Goal: Obtain resource: Download file/media

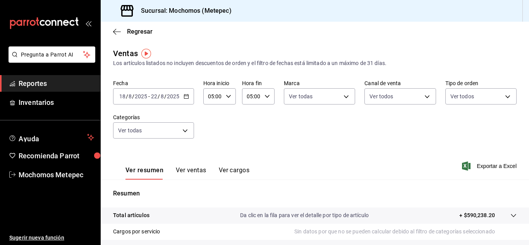
click at [268, 126] on div "Fecha [DATE] [DATE] - [DATE] [DATE] Hora inicio 05:00 Hora inicio Hora fin 05:0…" at bounding box center [315, 114] width 404 height 68
click at [180, 98] on div "[DATE] [DATE]" at bounding box center [165, 96] width 30 height 6
click at [185, 98] on icon "button" at bounding box center [186, 96] width 5 height 5
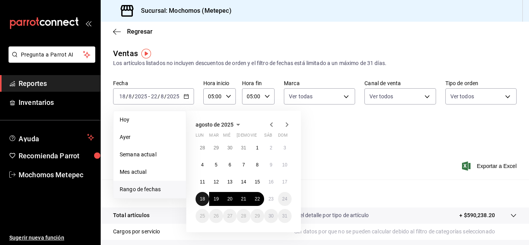
click at [202, 199] on abbr "18" at bounding box center [202, 198] width 5 height 5
click at [269, 200] on abbr "23" at bounding box center [271, 198] width 5 height 5
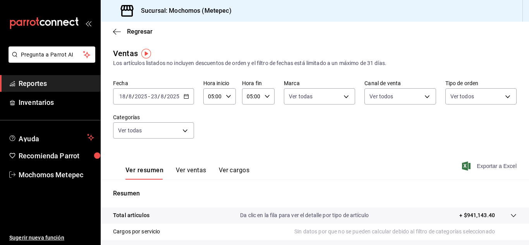
click at [496, 164] on span "Exportar a Excel" at bounding box center [490, 166] width 53 height 9
click at [188, 95] on \(Stroke\) "button" at bounding box center [186, 97] width 5 height 4
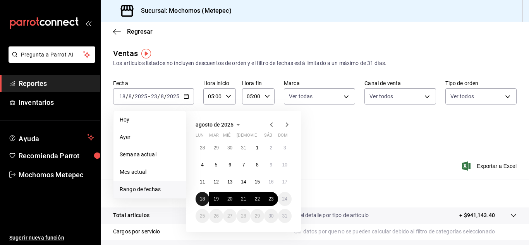
click at [206, 197] on button "18" at bounding box center [203, 199] width 14 height 14
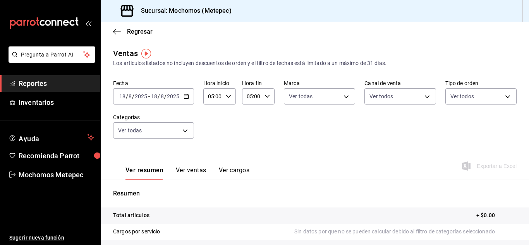
click at [184, 98] on \(Stroke\) "button" at bounding box center [186, 97] width 5 height 4
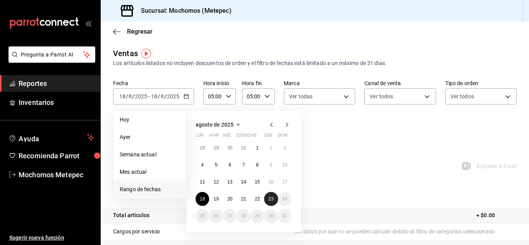
click at [274, 202] on button "23" at bounding box center [271, 199] width 14 height 14
click at [200, 200] on abbr "18" at bounding box center [202, 198] width 5 height 5
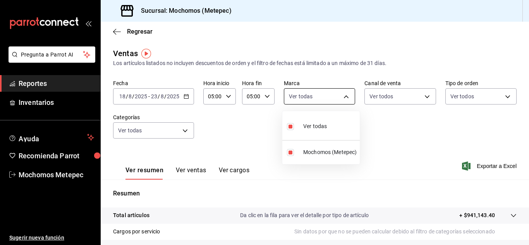
click at [310, 102] on body "Pregunta a Parrot AI Reportes Inventarios Ayuda Recomienda Parrot Mochomos Mete…" at bounding box center [264, 122] width 529 height 245
click at [379, 99] on div at bounding box center [264, 122] width 529 height 245
click at [379, 99] on body "Pregunta a Parrot AI Reportes Inventarios Ayuda Recomienda Parrot Mochomos Mete…" at bounding box center [264, 122] width 529 height 245
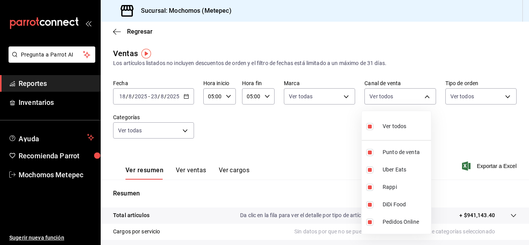
click at [464, 96] on div at bounding box center [264, 122] width 529 height 245
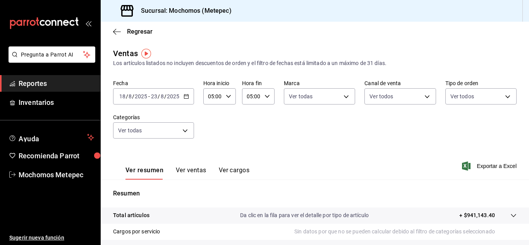
click at [464, 96] on body "Pregunta a Parrot AI Reportes Inventarios Ayuda Recomienda Parrot Mochomos Mete…" at bounding box center [264, 122] width 529 height 245
click at [150, 133] on div at bounding box center [264, 122] width 529 height 245
click at [150, 133] on body "Pregunta a Parrot AI Reportes Inventarios Ayuda Recomienda Parrot Mochomos Mete…" at bounding box center [264, 122] width 529 height 245
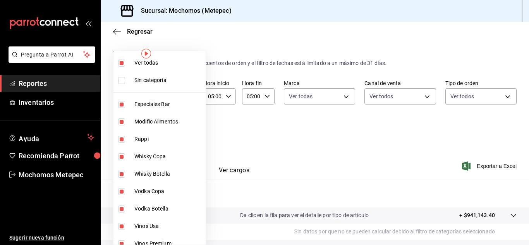
click at [122, 79] on input "checkbox" at bounding box center [121, 80] width 7 height 7
checkbox input "true"
click at [278, 137] on div at bounding box center [264, 122] width 529 height 245
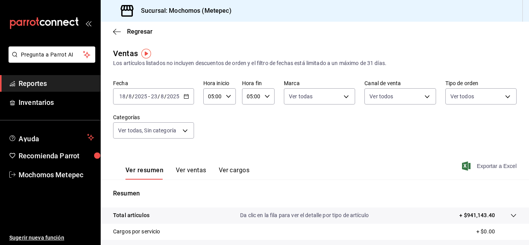
click at [488, 162] on span "Exportar a Excel" at bounding box center [490, 166] width 53 height 9
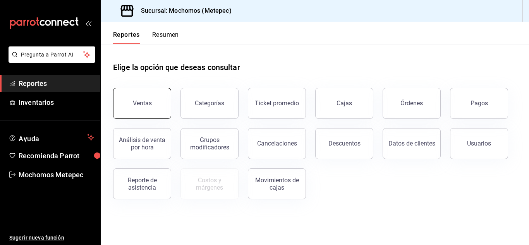
click at [146, 106] on div "Ventas" at bounding box center [142, 103] width 19 height 7
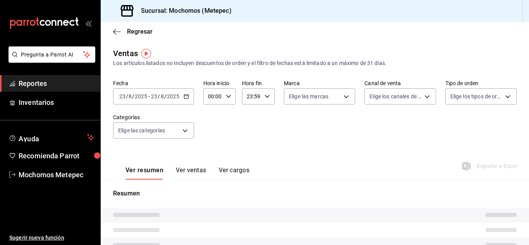
type input "05:00"
type input "PARROT,UBER_EATS,RAPPI,DIDI_FOOD,ONLINE"
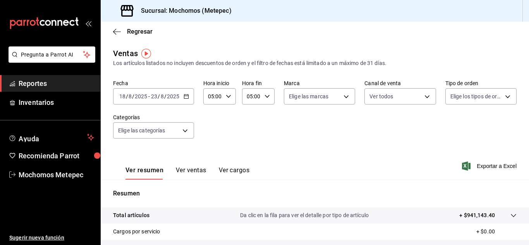
click at [185, 98] on icon "button" at bounding box center [186, 96] width 5 height 5
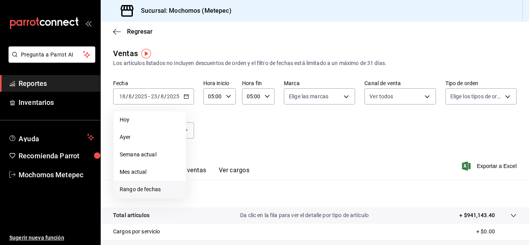
click at [147, 188] on span "Rango de fechas" at bounding box center [150, 190] width 60 height 8
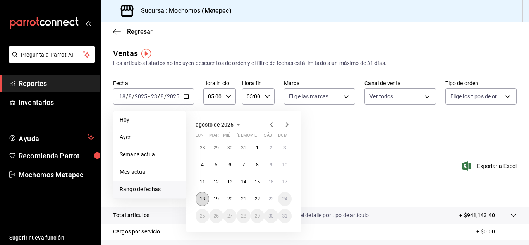
click at [202, 196] on abbr "18" at bounding box center [202, 198] width 5 height 5
click at [269, 200] on abbr "23" at bounding box center [271, 198] width 5 height 5
